Goal: Task Accomplishment & Management: Use online tool/utility

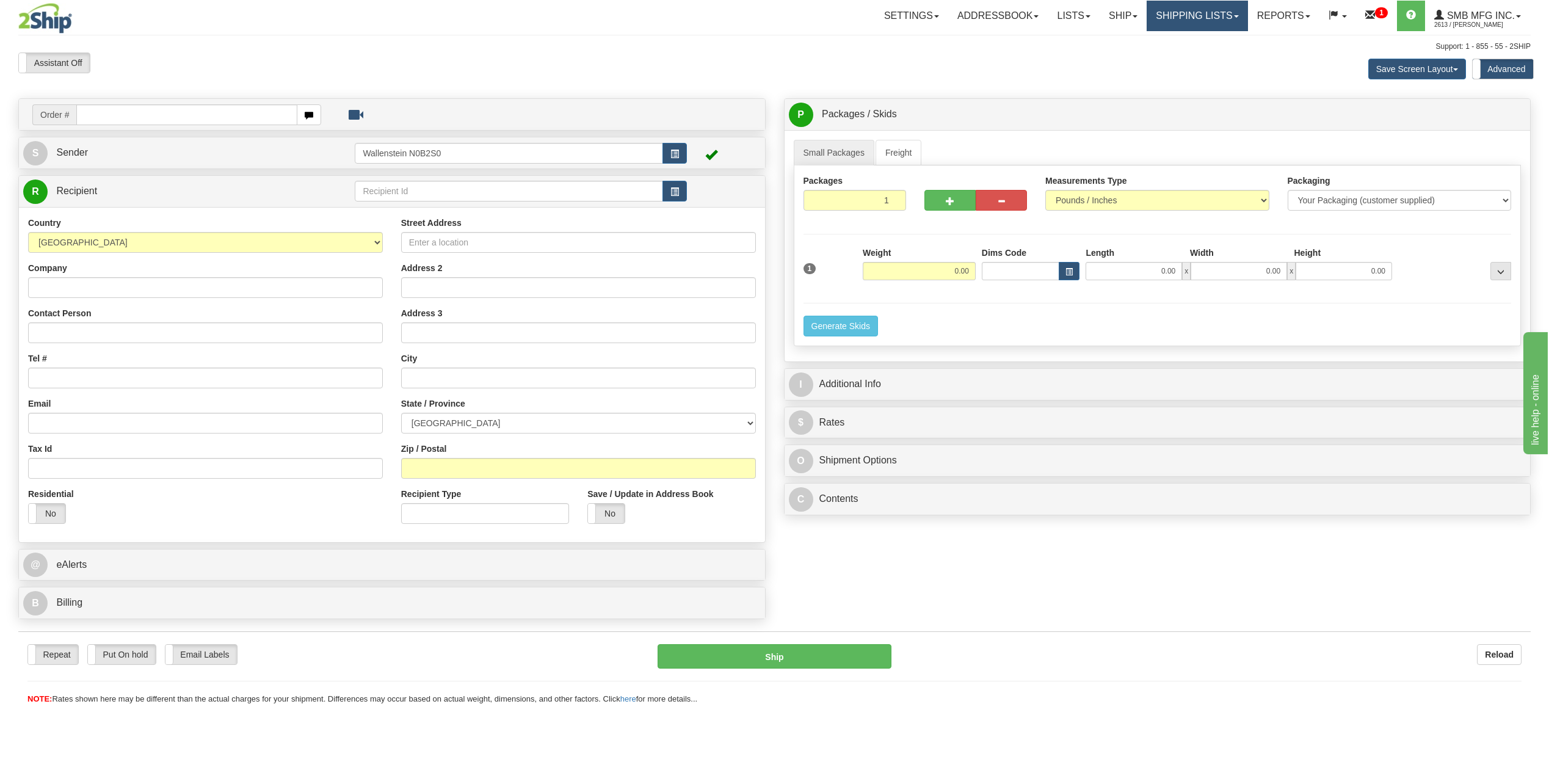
click at [1196, 11] on link "Shipping lists" at bounding box center [1197, 16] width 101 height 30
click at [1151, 40] on span "Current Shipments" at bounding box center [1175, 43] width 72 height 10
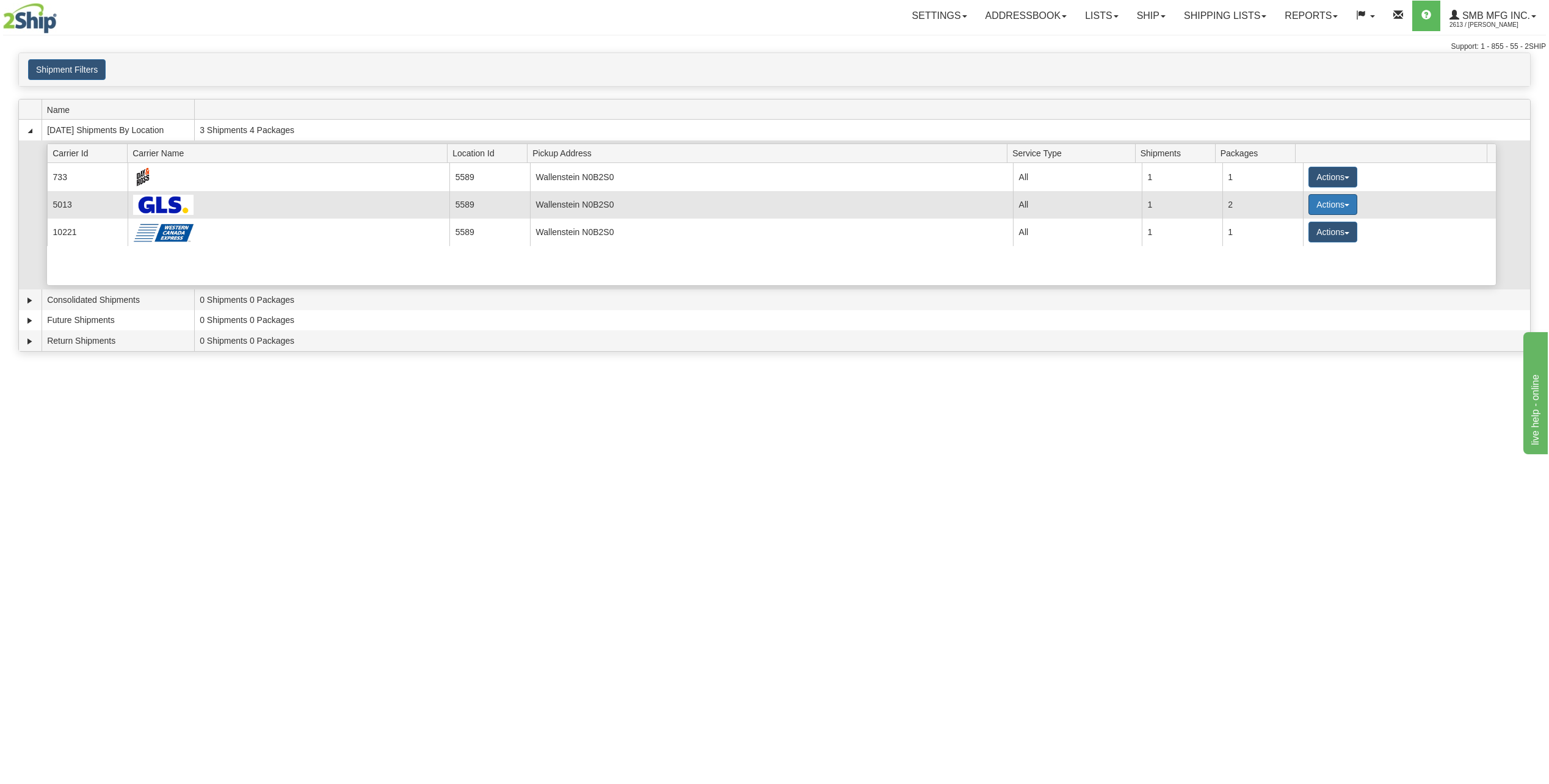
click at [1309, 199] on button "Actions" at bounding box center [1332, 204] width 49 height 21
click at [1296, 228] on span "Details" at bounding box center [1287, 227] width 33 height 9
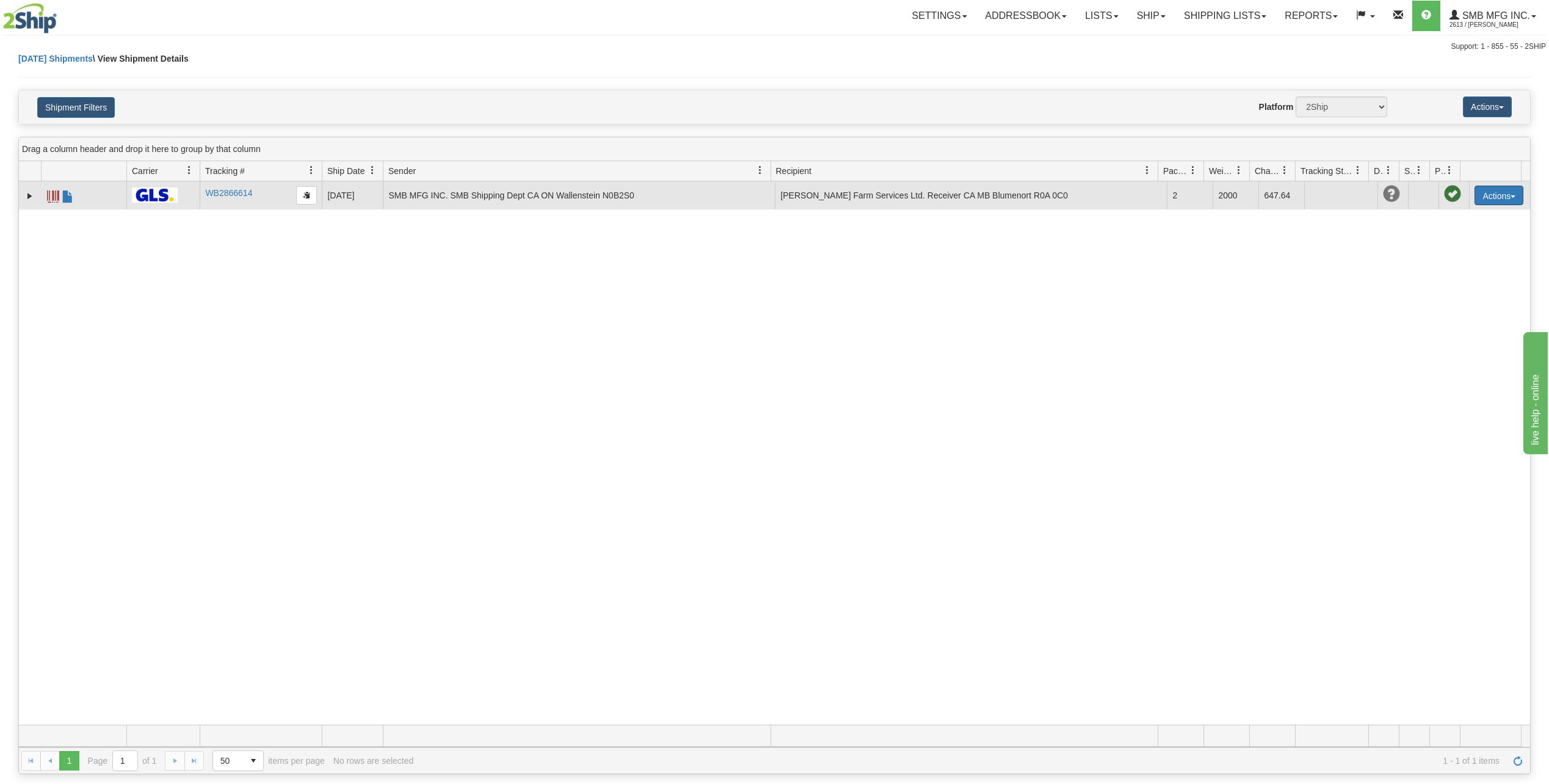
click at [1490, 198] on button "Actions" at bounding box center [1499, 196] width 49 height 20
click at [1449, 236] on link "Repeat" at bounding box center [1474, 234] width 98 height 16
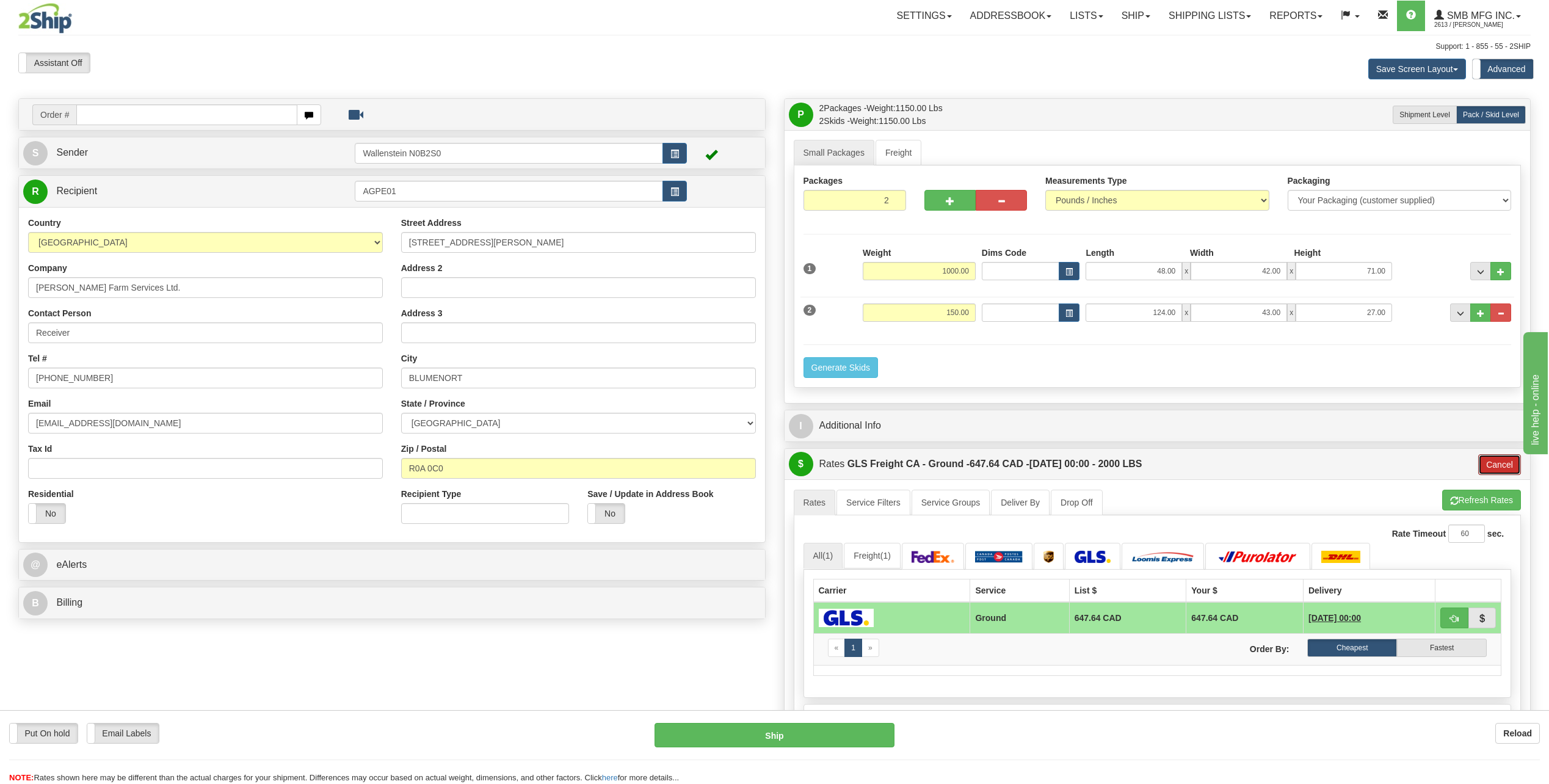
drag, startPoint x: 1488, startPoint y: 462, endPoint x: 1453, endPoint y: 468, distance: 35.5
click at [1488, 462] on button "Cancel" at bounding box center [1499, 464] width 43 height 21
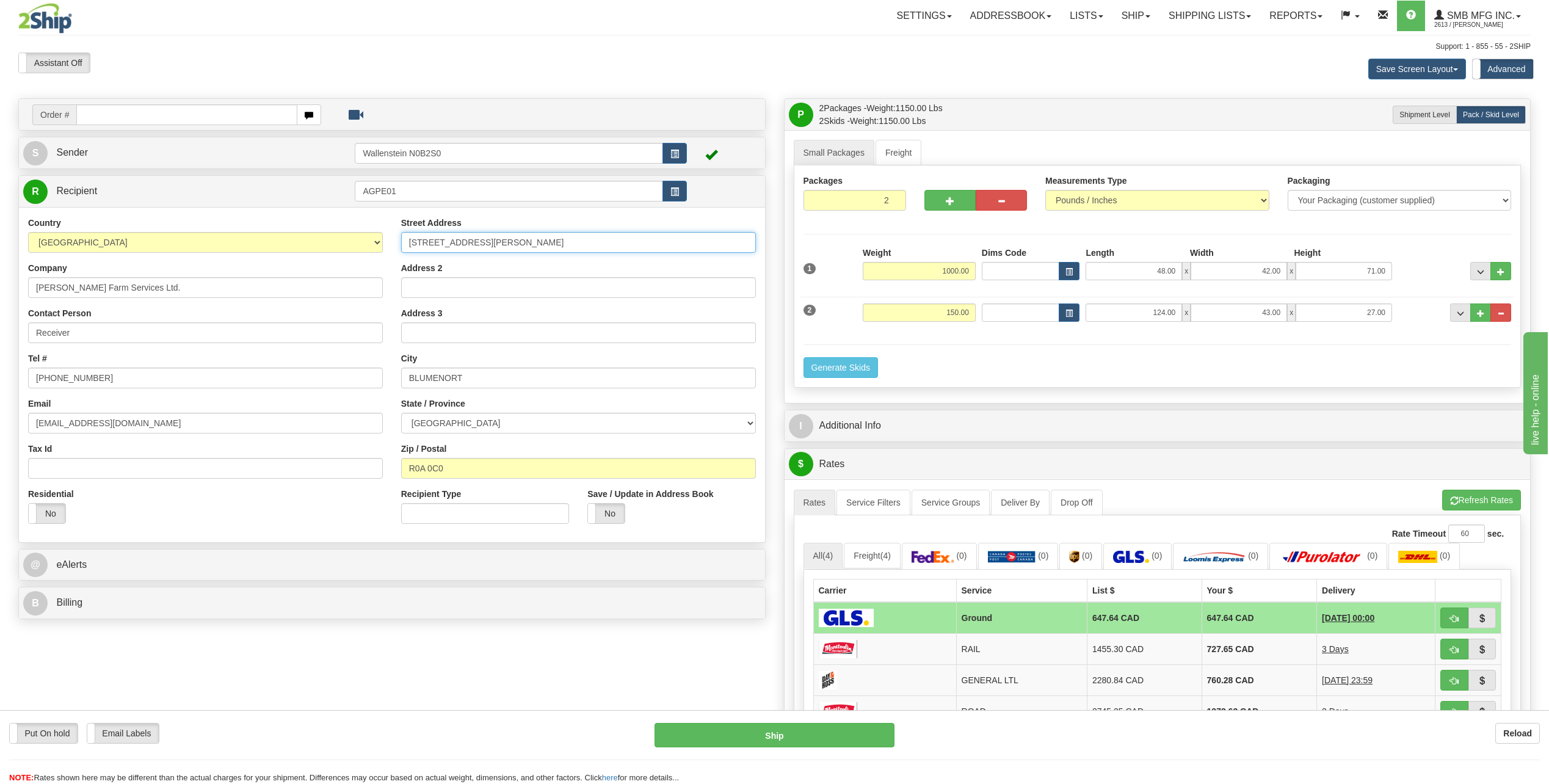
click at [558, 245] on input "10 Penner Drive., PO Box 90" at bounding box center [578, 242] width 354 height 21
type input "10 Penner Drive"
click at [1484, 496] on button "Refresh Rates" at bounding box center [1481, 500] width 79 height 21
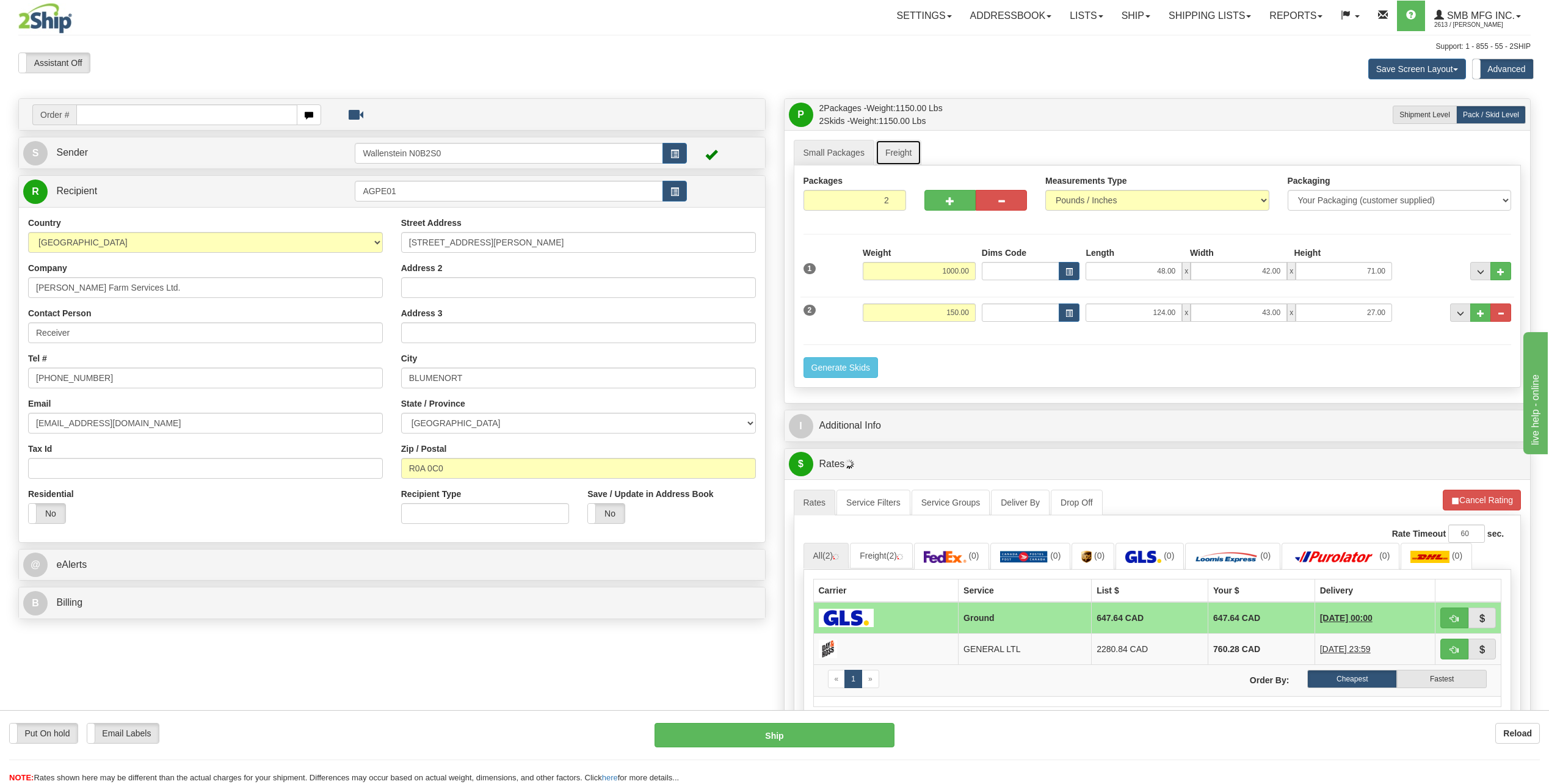
click at [890, 147] on link "Freight" at bounding box center [898, 152] width 46 height 26
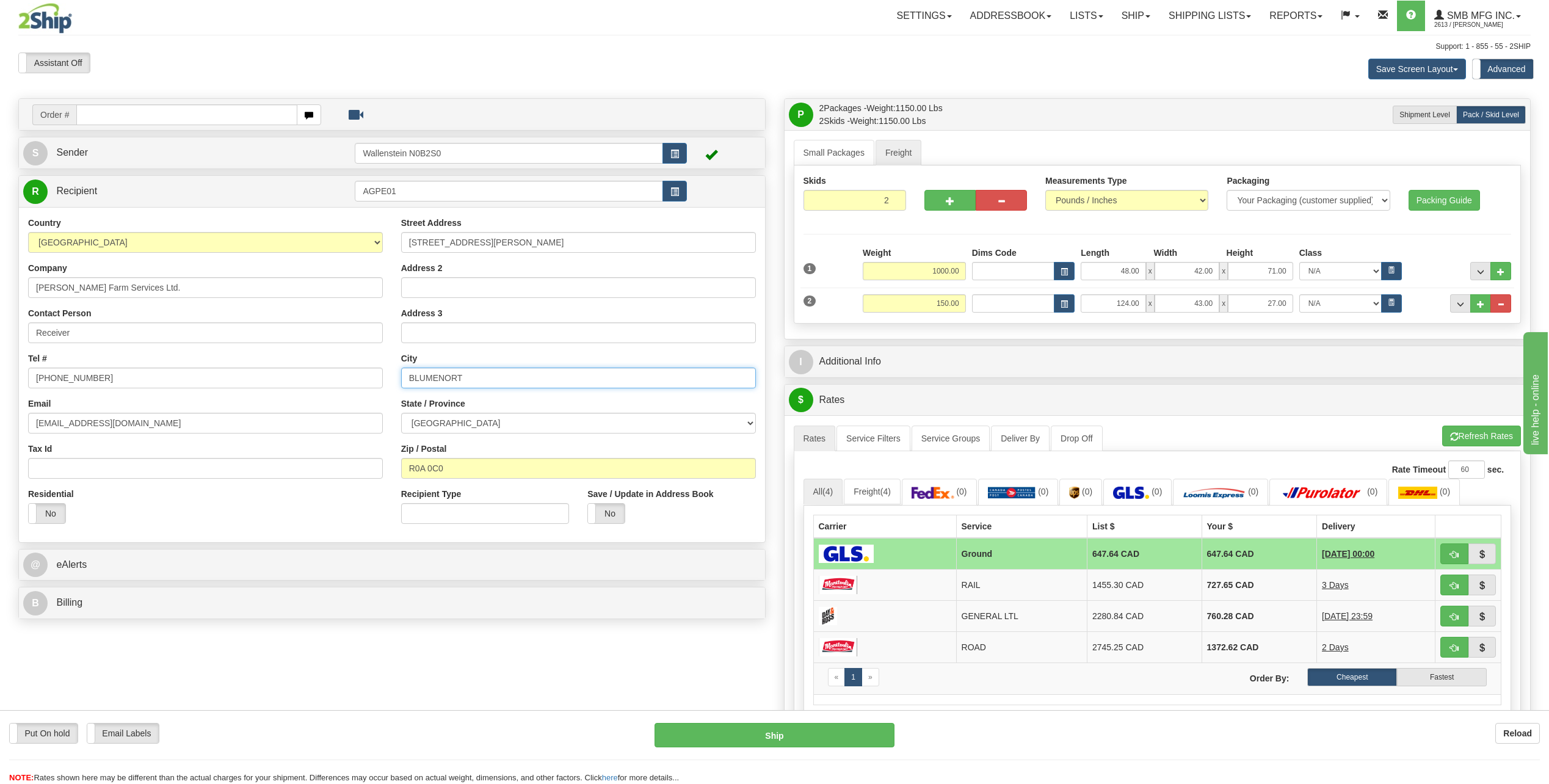
drag, startPoint x: 488, startPoint y: 376, endPoint x: 391, endPoint y: 389, distance: 97.9
click at [392, 389] on div "Street Address 10 Penner Drive Address 2 Address 3 City BLUMENORT State / Provi…" at bounding box center [578, 375] width 373 height 316
click at [457, 658] on div "Order # S Sender" at bounding box center [774, 493] width 1531 height 789
click at [1166, 13] on link "Shipping lists" at bounding box center [1209, 16] width 101 height 30
click at [1175, 39] on span "Current Shipments" at bounding box center [1189, 43] width 72 height 10
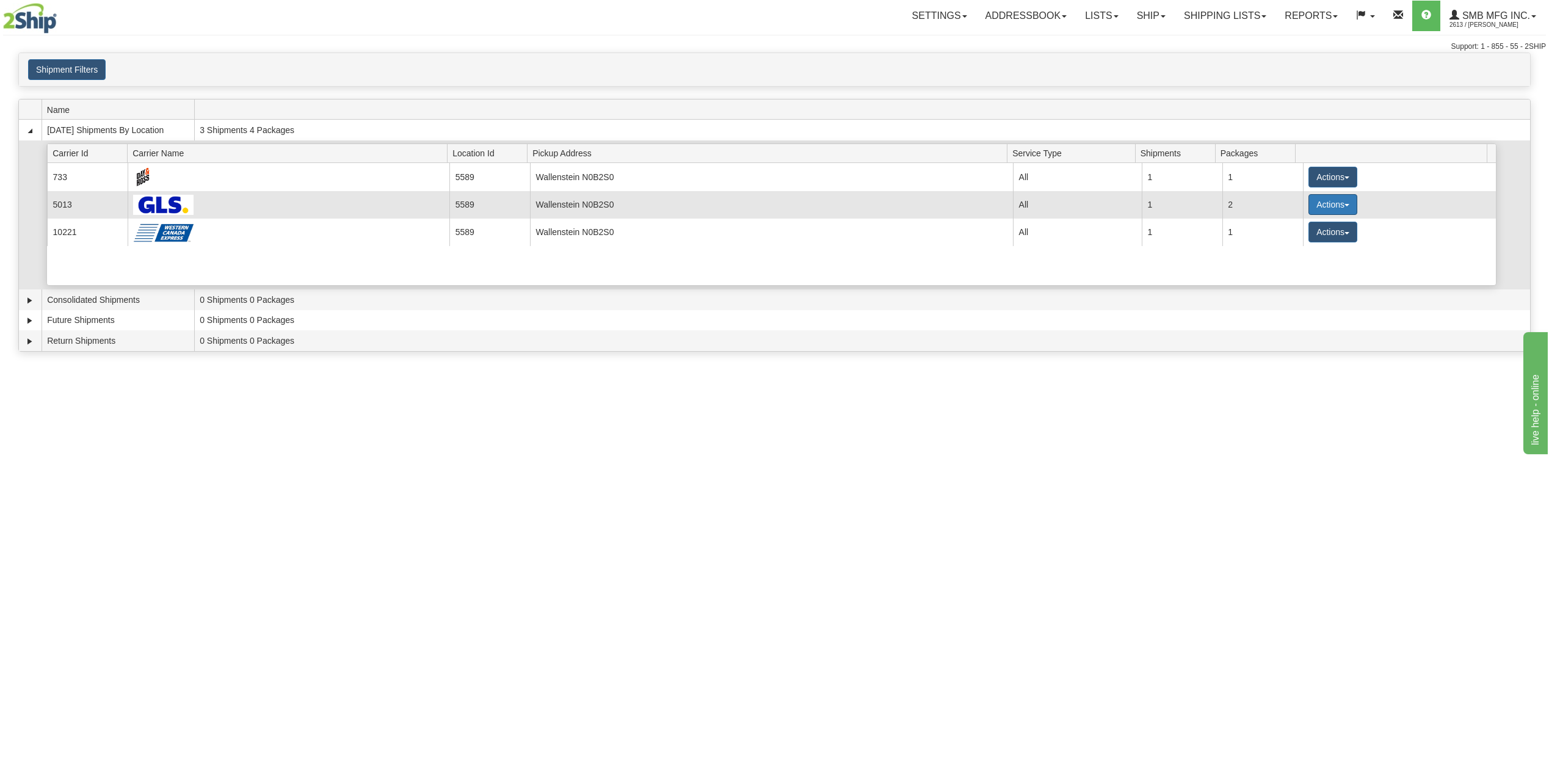
click at [1329, 200] on button "Actions" at bounding box center [1332, 204] width 49 height 21
click at [1297, 223] on span "Details" at bounding box center [1287, 227] width 33 height 9
